Goal: Transaction & Acquisition: Purchase product/service

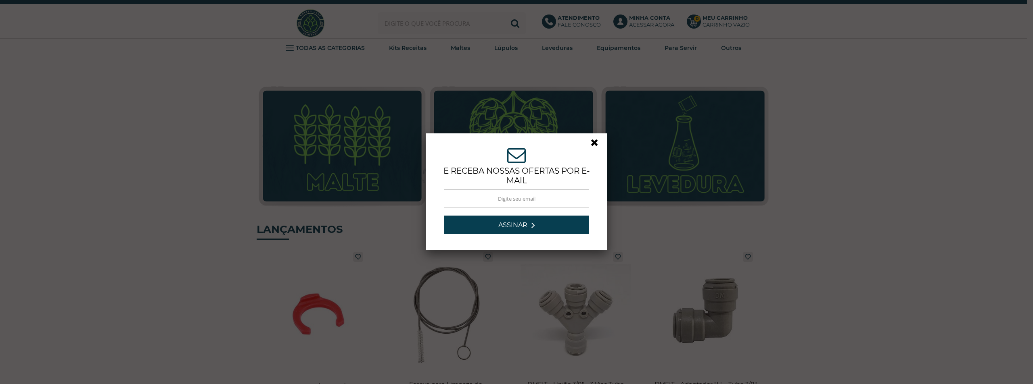
click at [456, 35] on div "ASSINE NOSSA NEWSLETTER e receba nossas ofertas por e-mail Obrigado por se insc…" at bounding box center [516, 192] width 1033 height 384
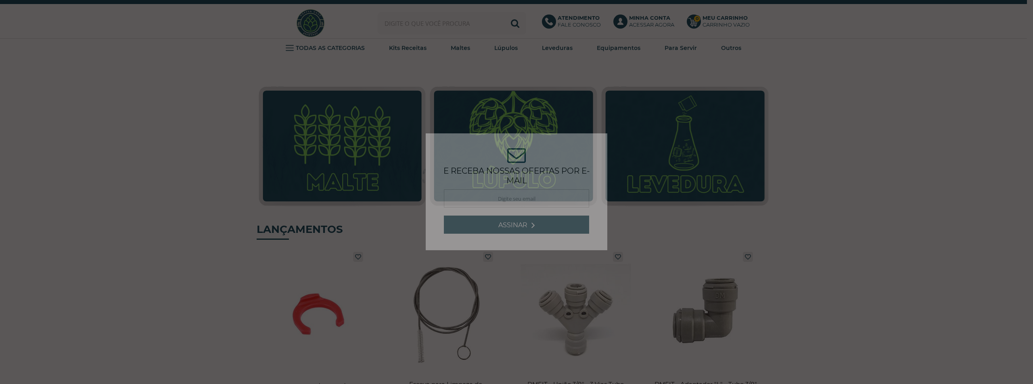
click at [458, 26] on div "ASSINE NOSSA NEWSLETTER e receba nossas ofertas por e-mail Obrigado por se insc…" at bounding box center [516, 192] width 1033 height 384
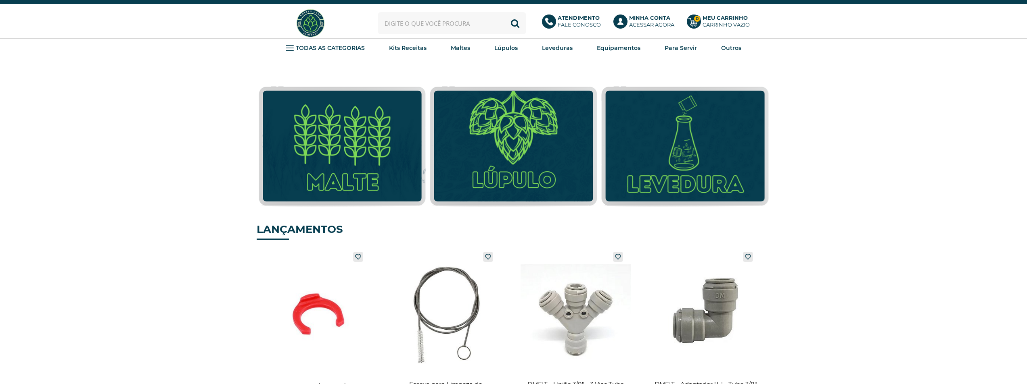
click at [459, 24] on input "text" at bounding box center [452, 23] width 148 height 22
type input "mittelfr"
click at [504, 12] on button "Buscar" at bounding box center [515, 23] width 22 height 22
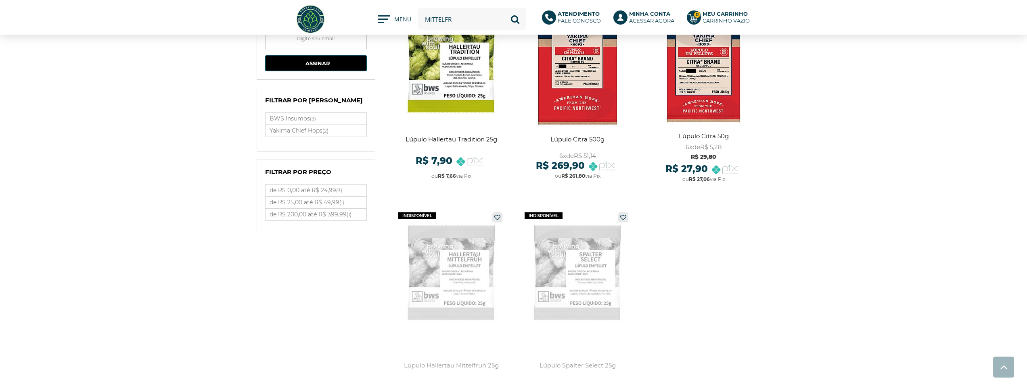
scroll to position [81, 0]
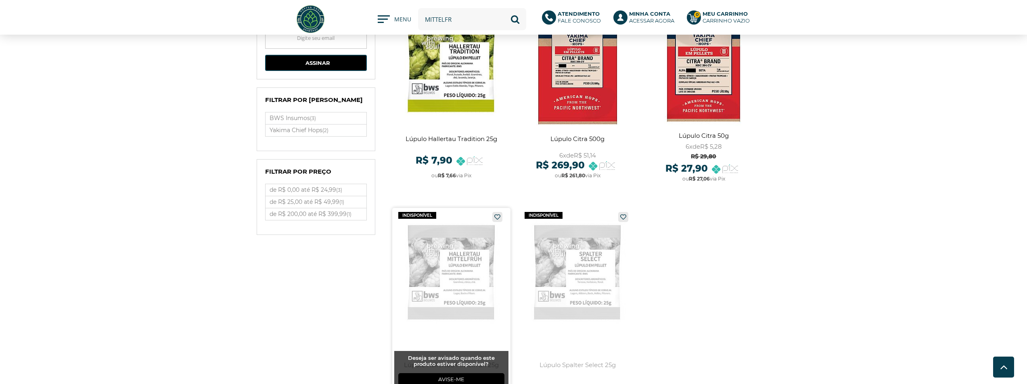
click at [467, 284] on link at bounding box center [451, 302] width 118 height 188
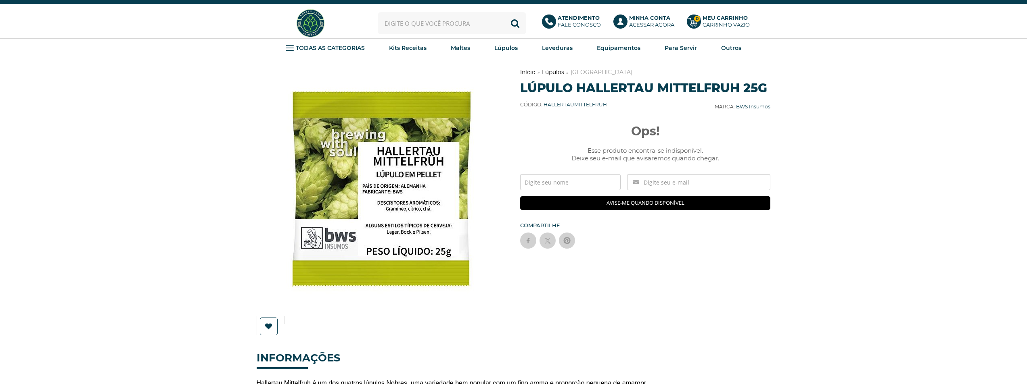
click at [461, 24] on input "text" at bounding box center [452, 23] width 148 height 22
type input "tradit"
click at [504, 12] on button "Buscar" at bounding box center [515, 23] width 22 height 22
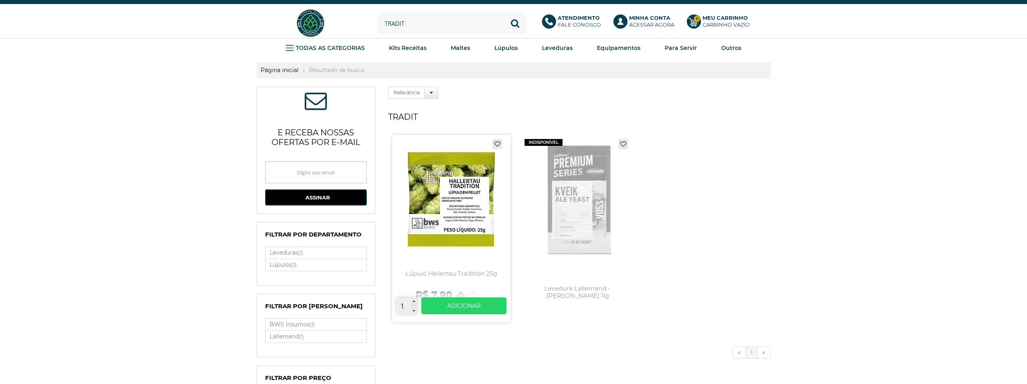
click at [465, 214] on link at bounding box center [451, 229] width 118 height 188
